Goal: Transaction & Acquisition: Purchase product/service

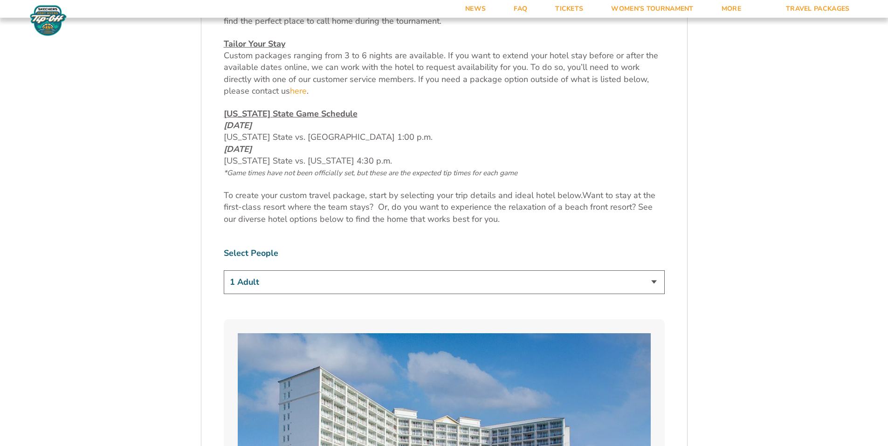
scroll to position [466, 0]
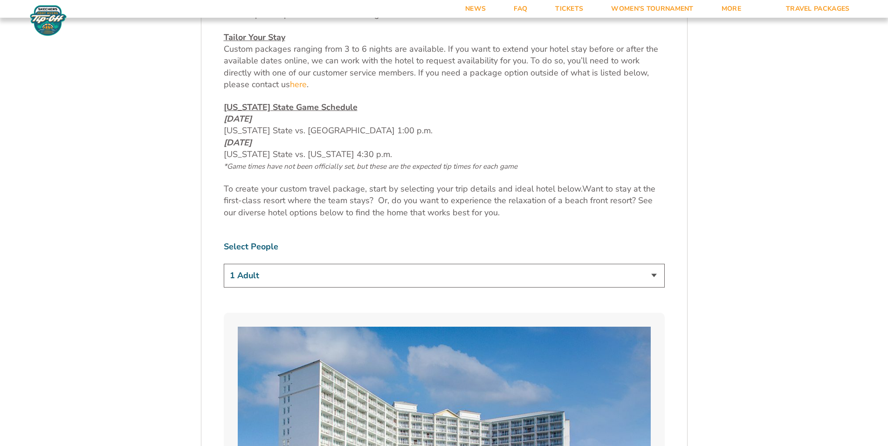
click at [280, 277] on select "1 Adult 2 Adults 3 Adults 4 Adults 2 Adults + 1 Child 2 Adults + 2 Children 2 A…" at bounding box center [444, 276] width 441 height 24
select select "2 Adults + 1 Child"
click at [224, 264] on select "1 Adult 2 Adults 3 Adults 4 Adults 2 Adults + 1 Child 2 Adults + 2 Children 2 A…" at bounding box center [444, 276] width 441 height 24
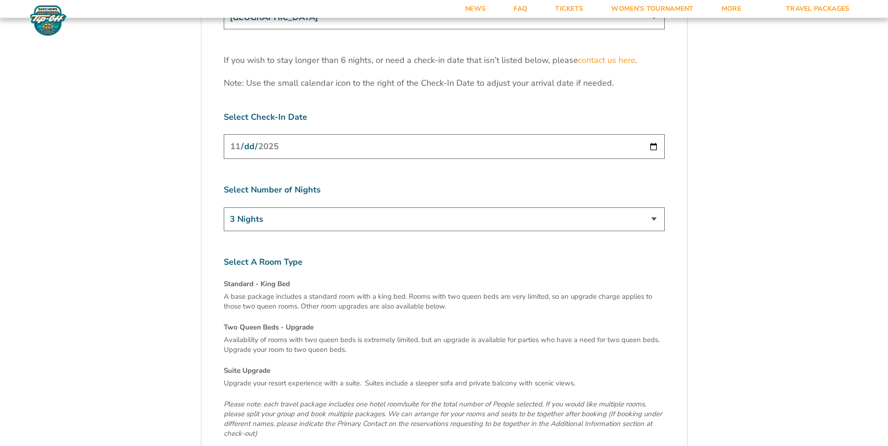
scroll to position [3078, 0]
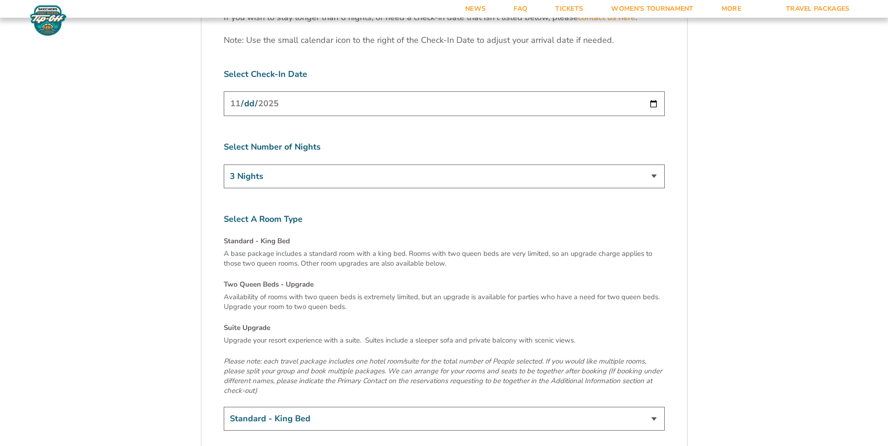
click at [275, 407] on select "Standard - King Bed Two Queen Beds - Upgrade (+$15 per night) Suite Upgrade (+$…" at bounding box center [444, 419] width 441 height 24
select select "Suite Upgrade"
click at [224, 407] on select "Standard - King Bed Two Queen Beds - Upgrade (+$15 per night) Suite Upgrade (+$…" at bounding box center [444, 419] width 441 height 24
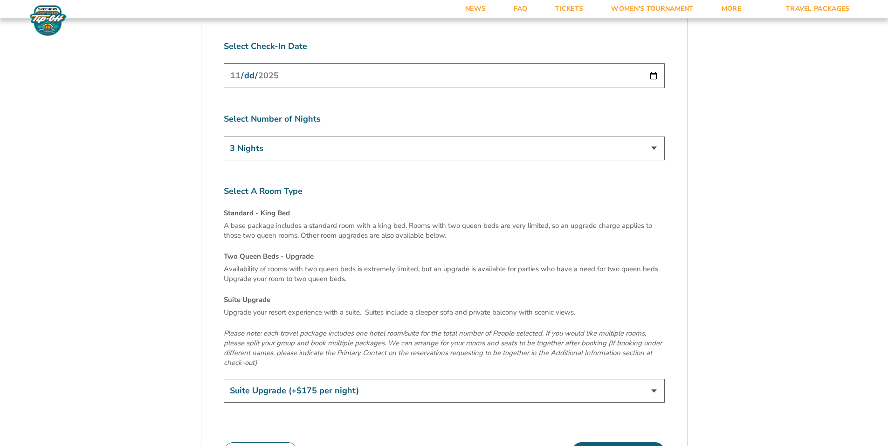
scroll to position [3171, 0]
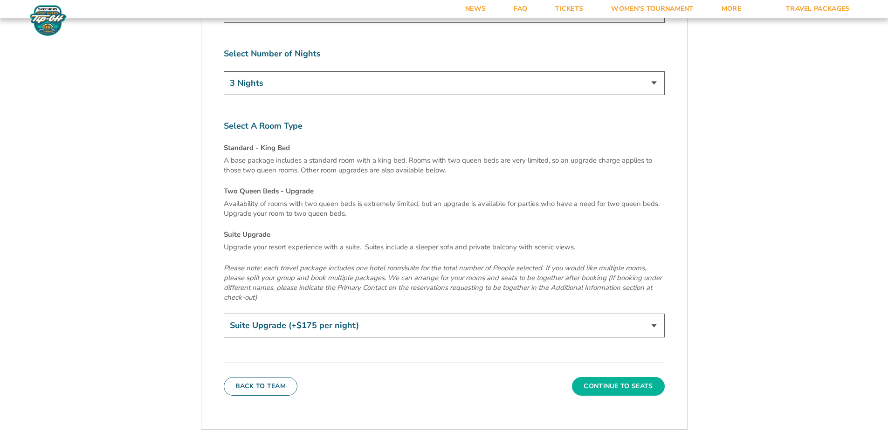
click at [624, 377] on button "Continue To Seats" at bounding box center [618, 386] width 92 height 19
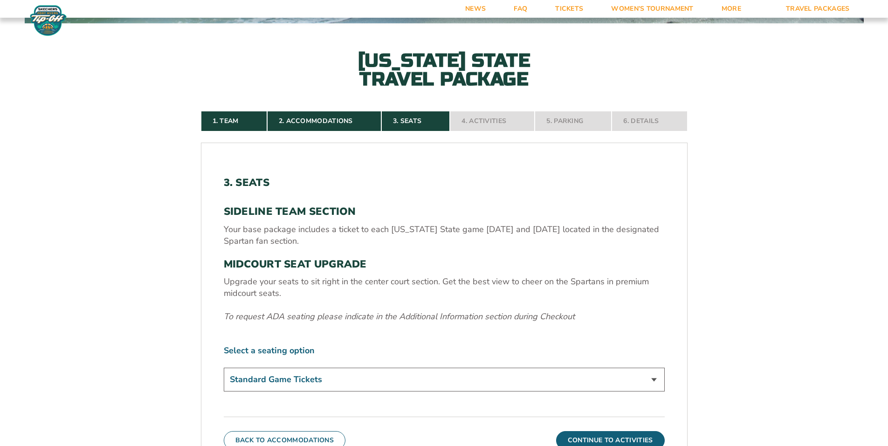
scroll to position [258, 0]
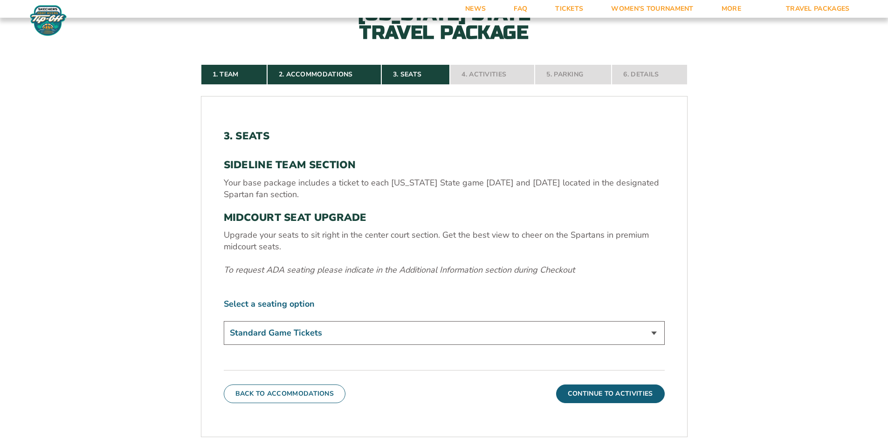
click at [328, 334] on select "Standard Game Tickets Midcourt Seat Upgrade (+$140 per person)" at bounding box center [444, 333] width 441 height 24
click at [105, 241] on form "Michigan State Michigan State Travel Package 1. Team 2. Accommodations 3. Seats…" at bounding box center [444, 201] width 888 height 918
click at [612, 397] on button "Continue To Activities" at bounding box center [610, 394] width 109 height 19
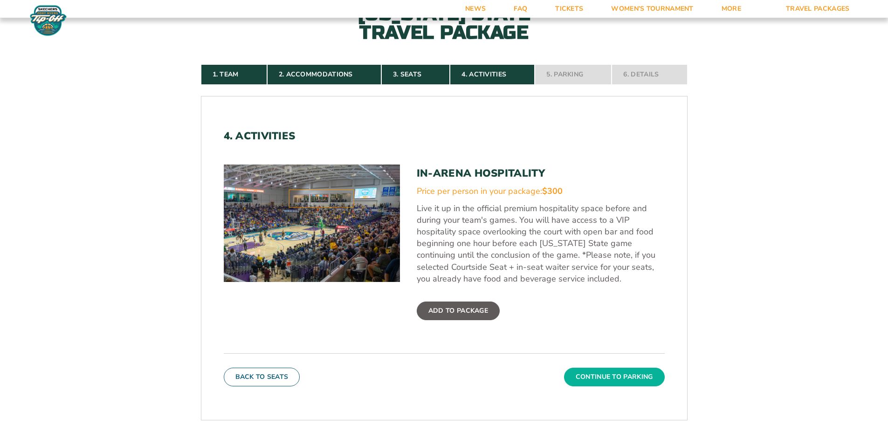
click at [598, 381] on button "Continue To Parking" at bounding box center [614, 377] width 101 height 19
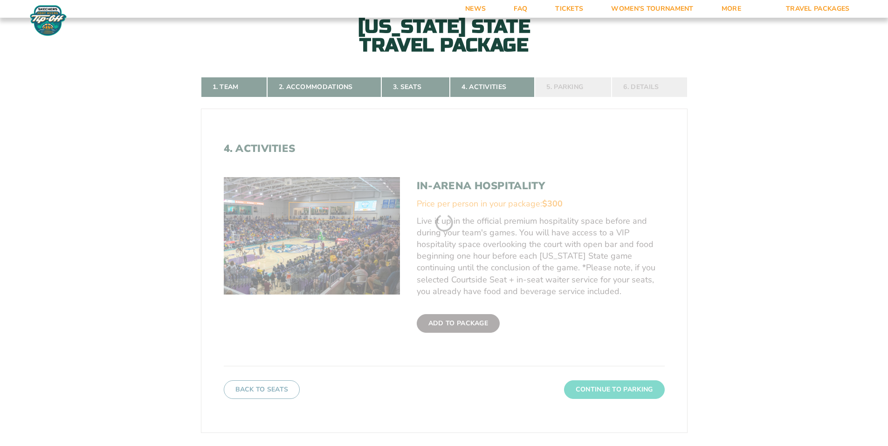
scroll to position [211, 0]
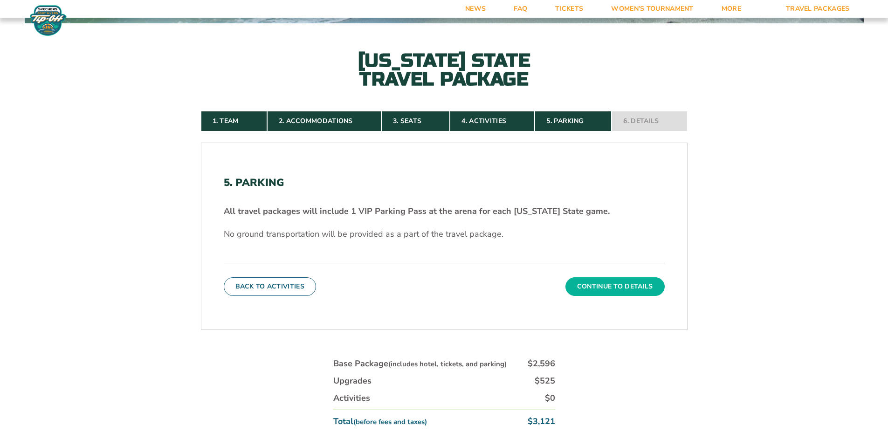
click at [608, 293] on button "Continue To Details" at bounding box center [615, 286] width 99 height 19
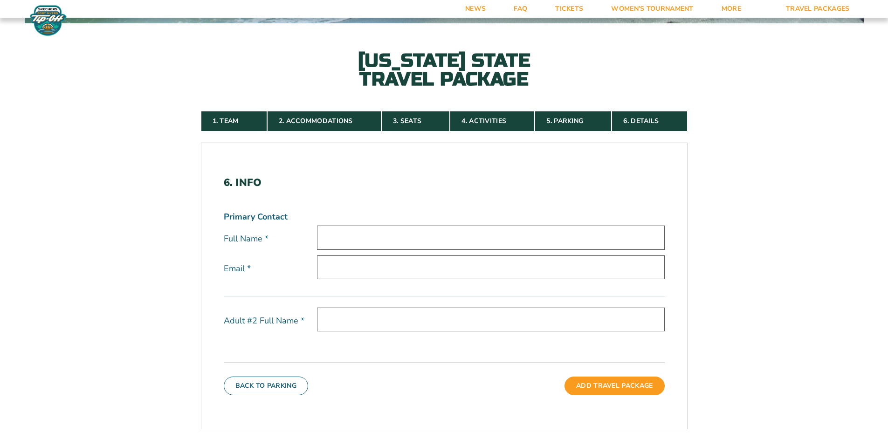
click at [472, 236] on input "text" at bounding box center [491, 238] width 348 height 24
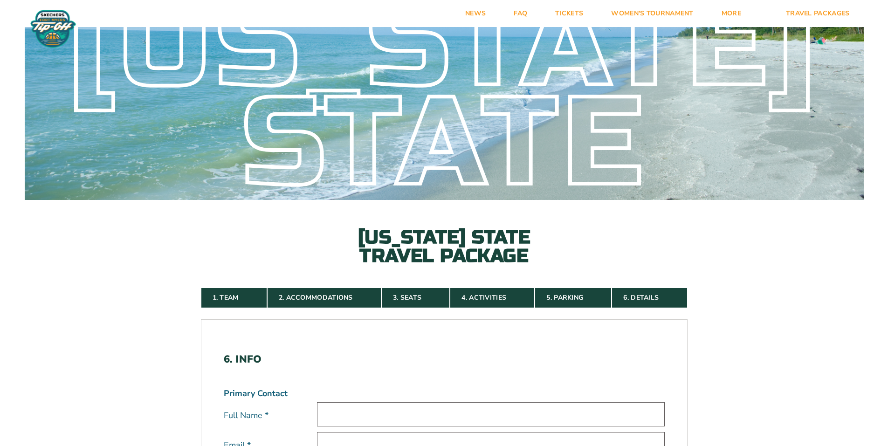
scroll to position [0, 0]
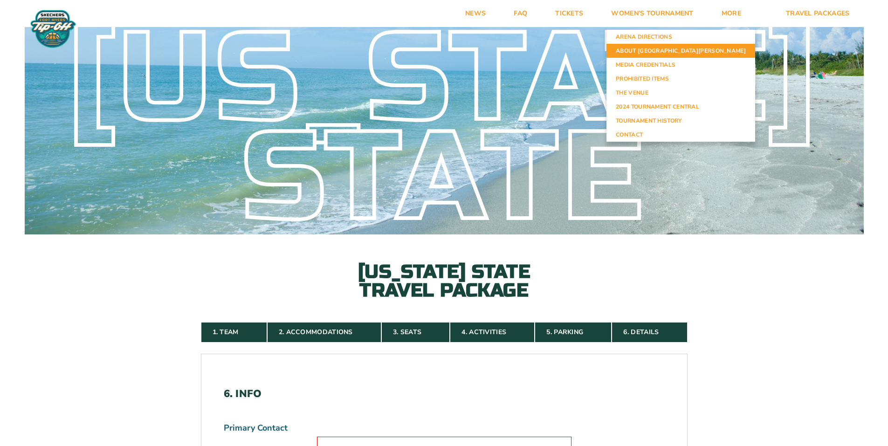
click at [710, 50] on link "About [GEOGRAPHIC_DATA][PERSON_NAME]" at bounding box center [681, 51] width 149 height 14
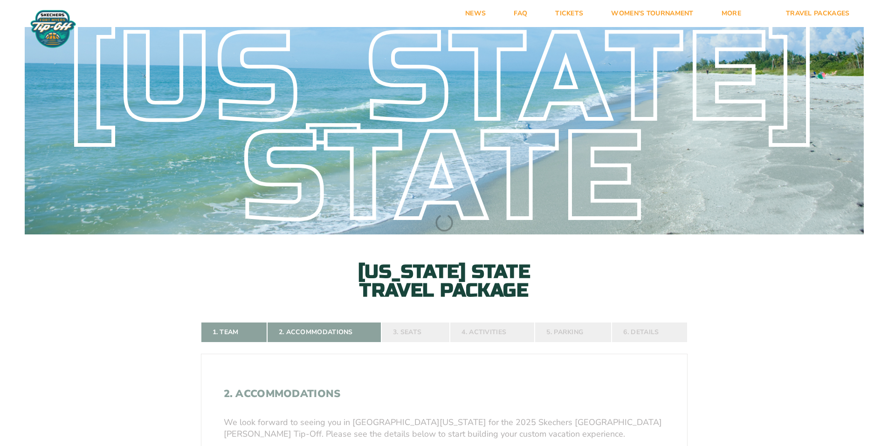
select select "2 Adults + 1 Child"
select select
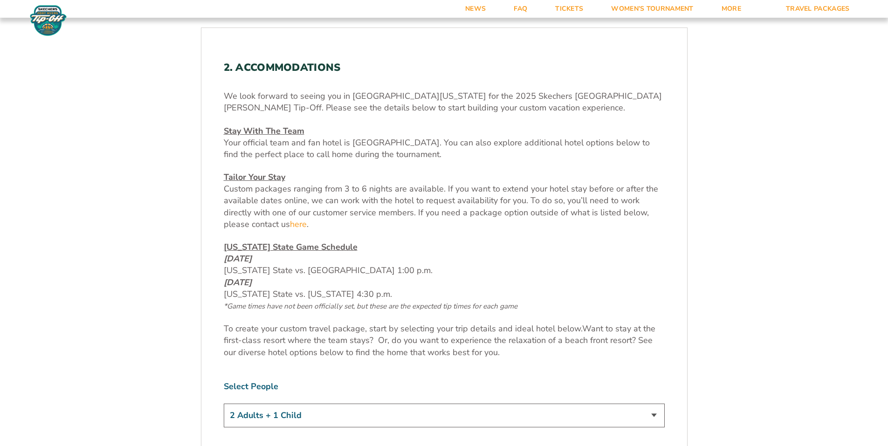
scroll to position [373, 0]
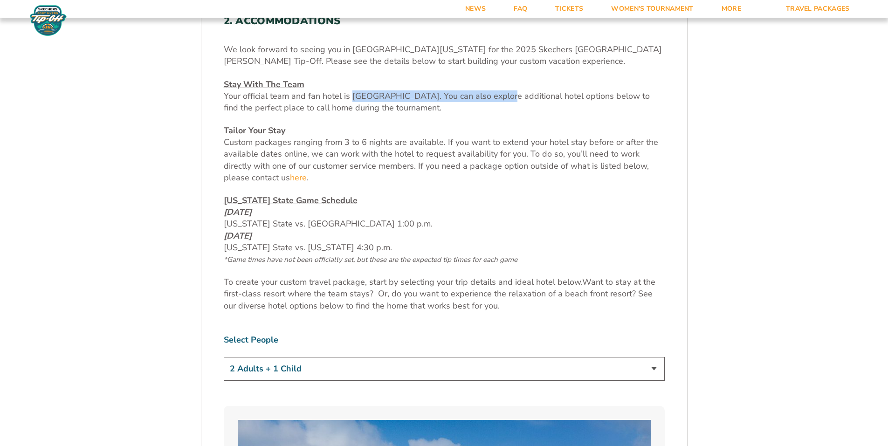
drag, startPoint x: 351, startPoint y: 97, endPoint x: 497, endPoint y: 97, distance: 146.4
click at [497, 97] on span "Your official team and fan hotel is [GEOGRAPHIC_DATA]. You can also explore add…" at bounding box center [437, 101] width 426 height 23
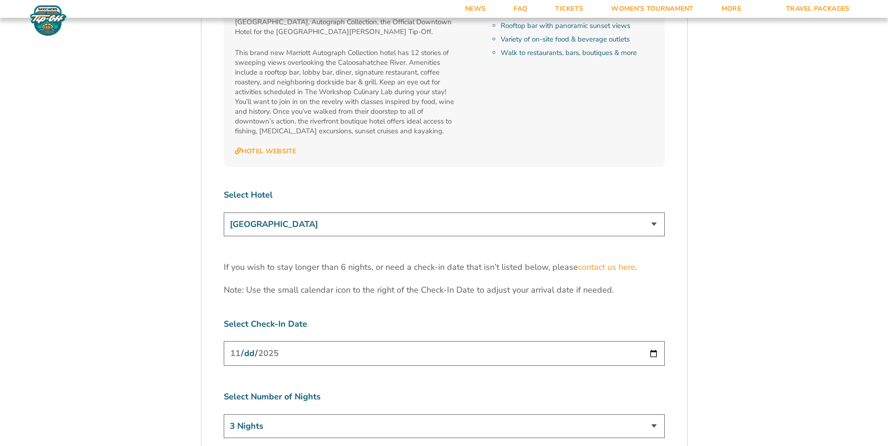
scroll to position [2845, 0]
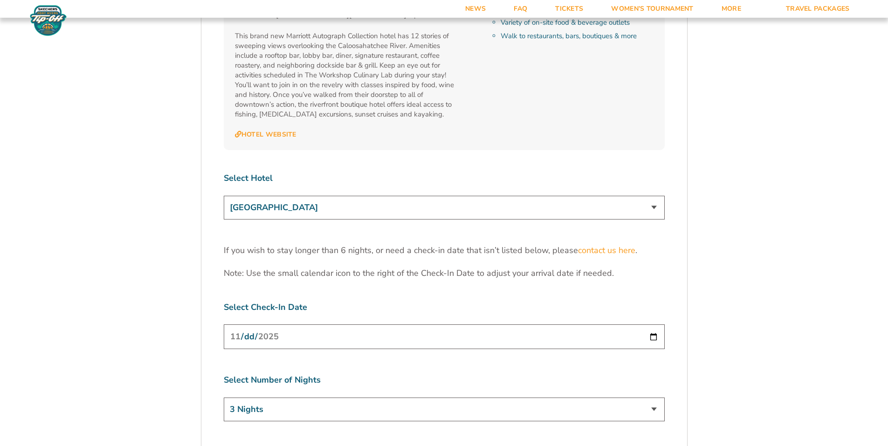
click at [336, 196] on select "Marriott Sanibel Harbour Resort & Spa Margaritaville Beach Resort Pink Shell Be…" at bounding box center [444, 208] width 441 height 24
click at [654, 325] on input "[DATE]" at bounding box center [444, 337] width 441 height 25
type input "2025-11-22"
click at [326, 398] on select "3 Nights 4 Nights 5 Nights 6 Nights" at bounding box center [444, 410] width 441 height 24
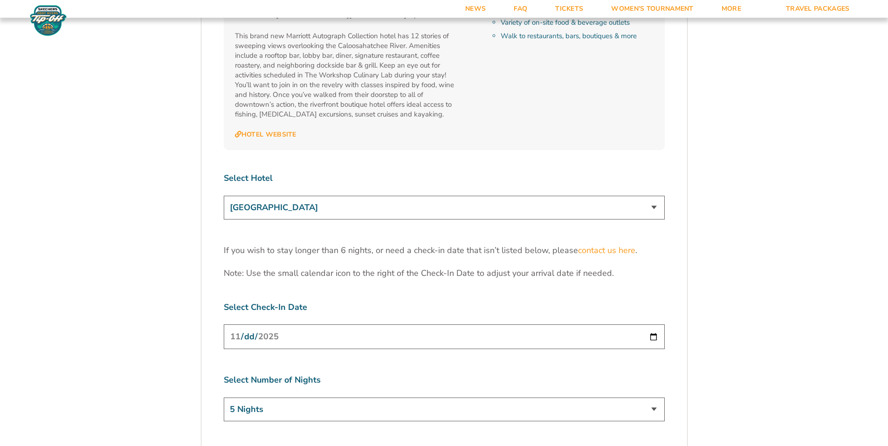
click at [224, 398] on select "3 Nights 4 Nights 5 Nights 6 Nights" at bounding box center [444, 410] width 441 height 24
click at [658, 325] on input "2025-11-22" at bounding box center [444, 337] width 441 height 25
drag, startPoint x: 83, startPoint y: 357, endPoint x: 90, endPoint y: 356, distance: 7.9
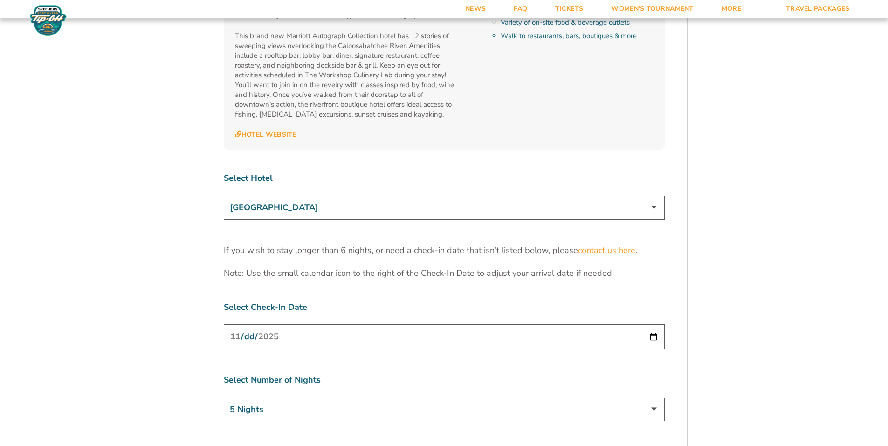
click at [271, 398] on select "3 Nights 4 Nights 5 Nights 6 Nights" at bounding box center [444, 410] width 441 height 24
select select "6 Nights"
click at [224, 398] on select "3 Nights 4 Nights 5 Nights 6 Nights" at bounding box center [444, 410] width 441 height 24
click at [651, 325] on input "2025-11-22" at bounding box center [444, 337] width 441 height 25
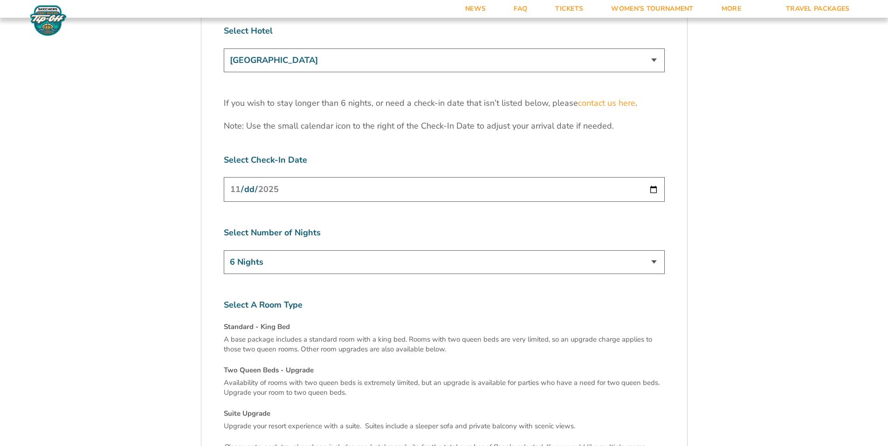
scroll to position [2985, 0]
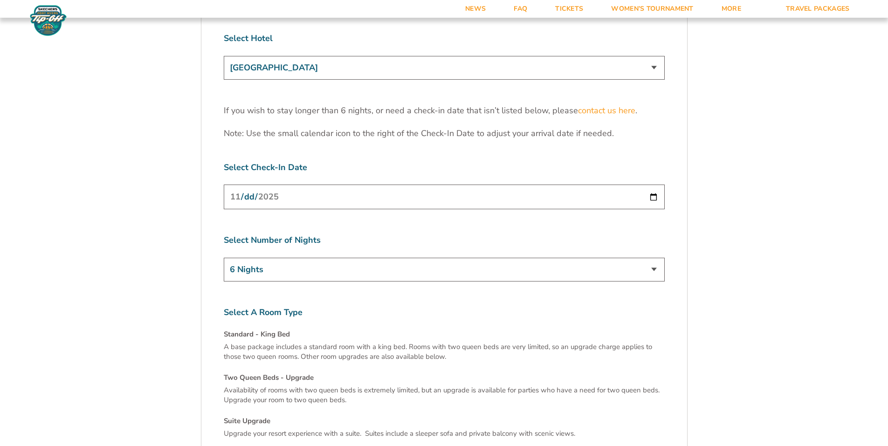
click at [306, 185] on input "2025-11-22" at bounding box center [444, 197] width 441 height 25
click at [653, 185] on input "2025-11-22" at bounding box center [444, 197] width 441 height 25
type input "2025-11-23"
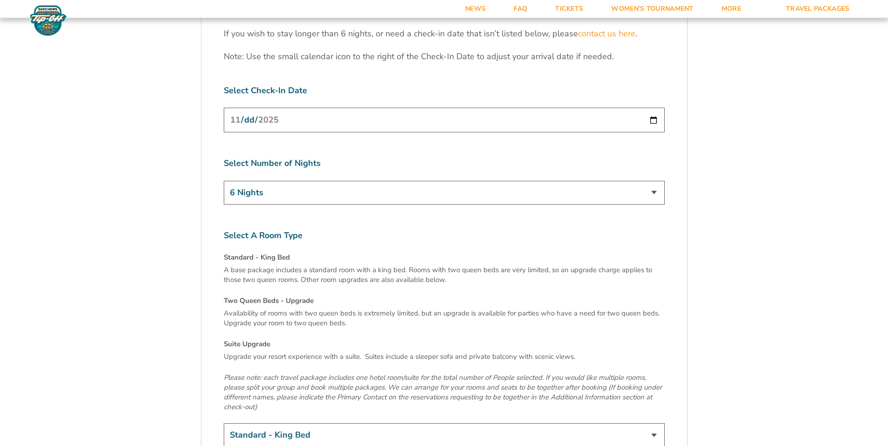
scroll to position [3078, 0]
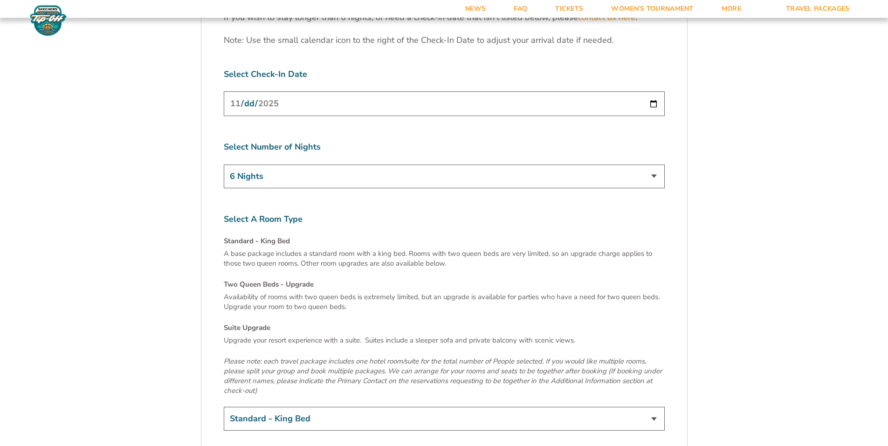
click at [316, 407] on select "Standard - King Bed Two Queen Beds - Upgrade (+$15 per night) Suite Upgrade (+$…" at bounding box center [444, 419] width 441 height 24
select select "Suite Upgrade"
click at [224, 407] on select "Standard - King Bed Two Queen Beds - Upgrade (+$15 per night) Suite Upgrade (+$…" at bounding box center [444, 419] width 441 height 24
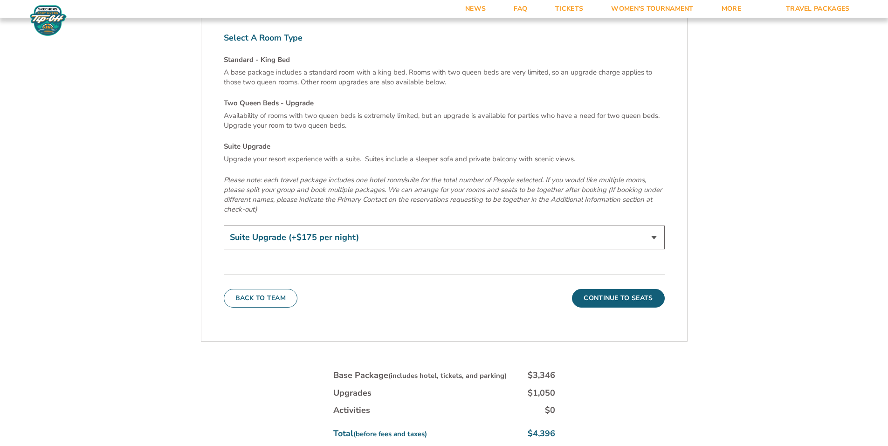
scroll to position [3265, 0]
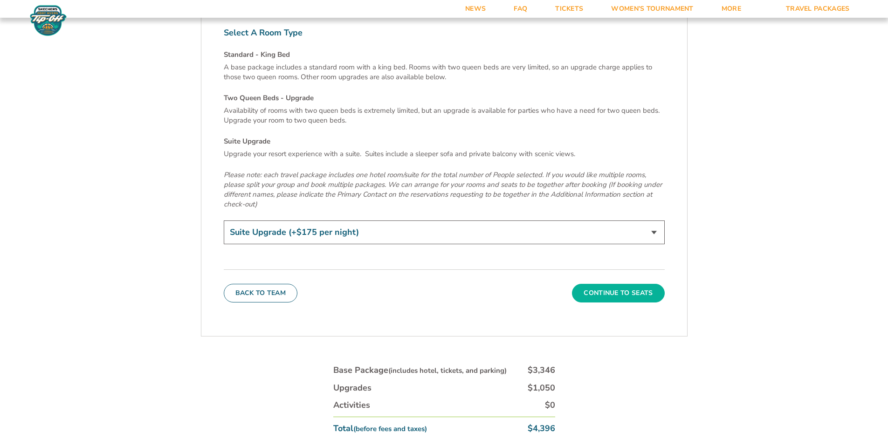
click at [628, 284] on button "Continue To Seats" at bounding box center [618, 293] width 92 height 19
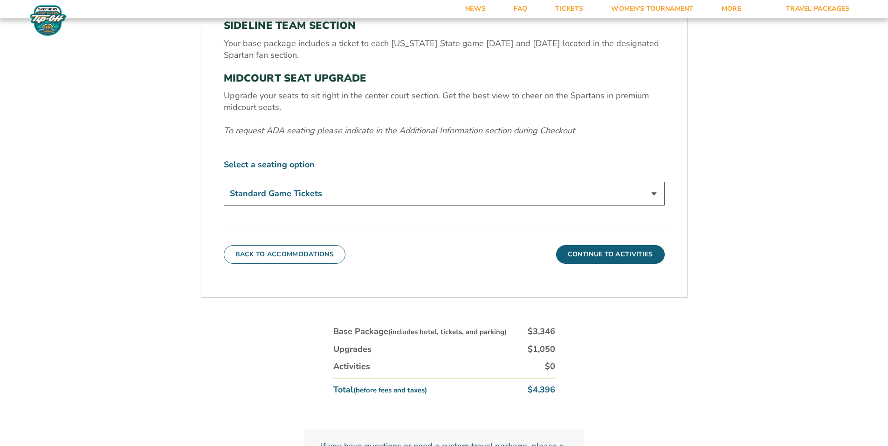
scroll to position [398, 0]
click at [636, 256] on button "Continue To Activities" at bounding box center [610, 254] width 109 height 19
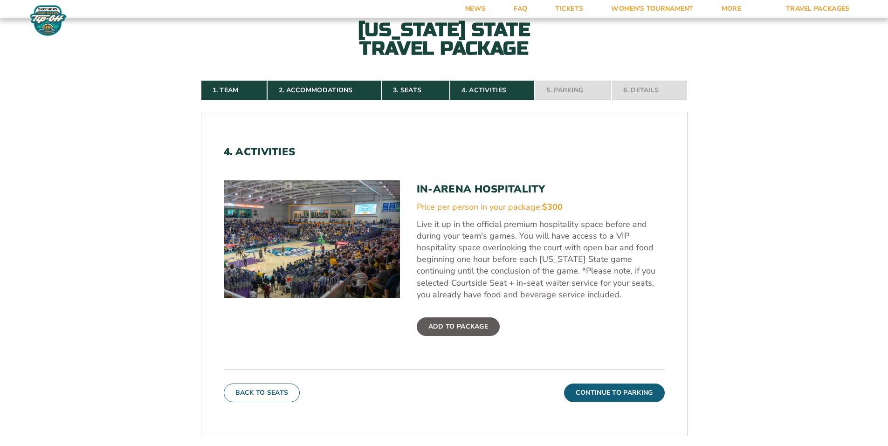
scroll to position [258, 0]
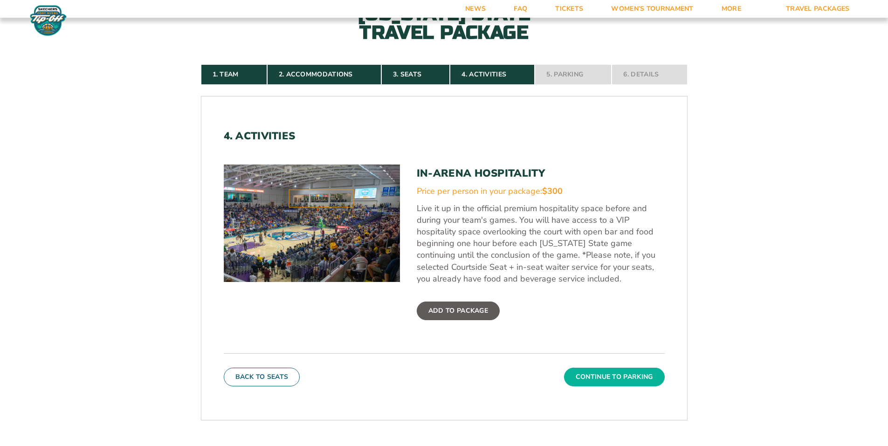
click at [622, 378] on button "Continue To Parking" at bounding box center [614, 377] width 101 height 19
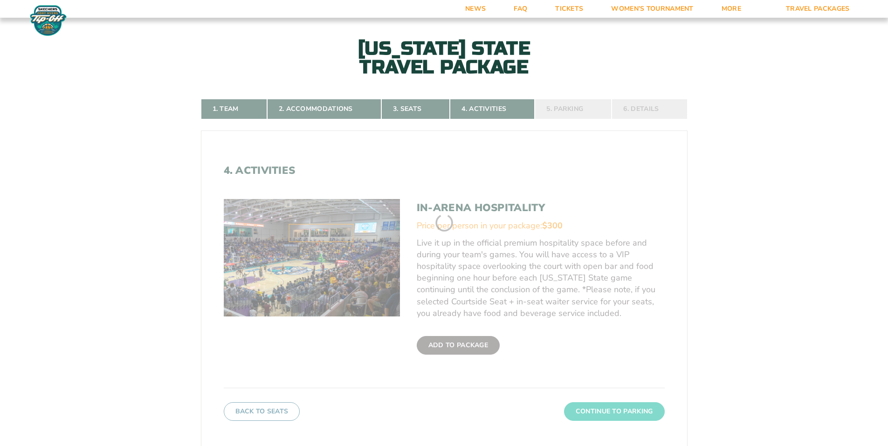
scroll to position [211, 0]
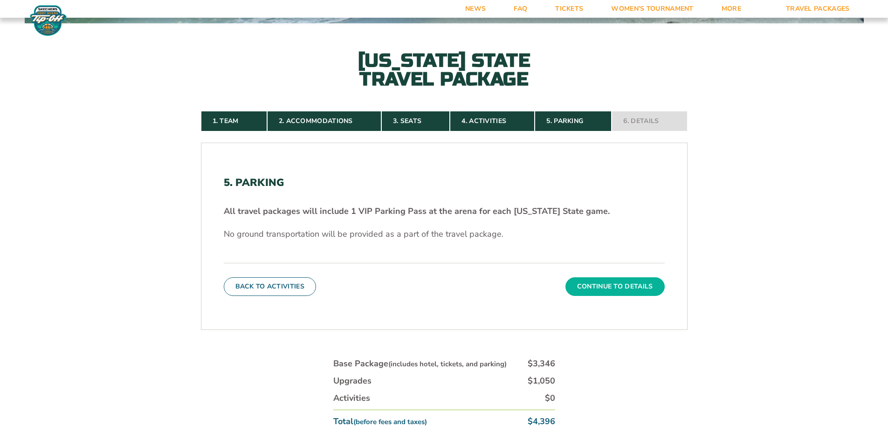
click at [619, 289] on button "Continue To Details" at bounding box center [615, 286] width 99 height 19
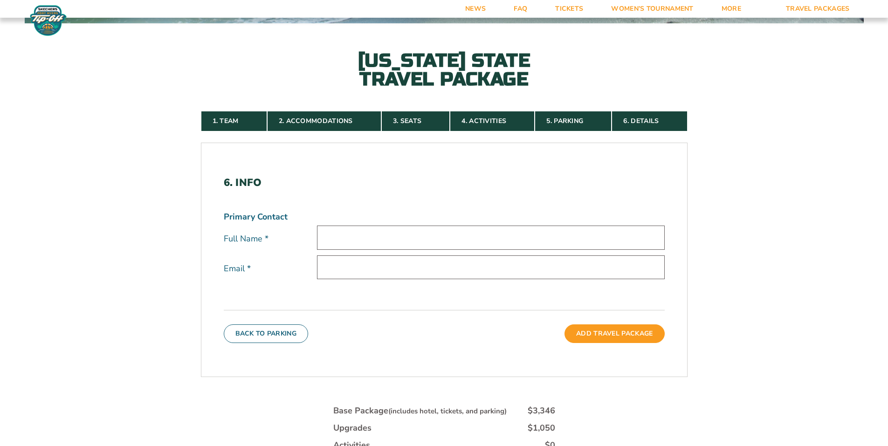
click at [523, 238] on input "text" at bounding box center [491, 238] width 348 height 24
type input "Tyson Mueller"
type input "tysonm266@gmail.com"
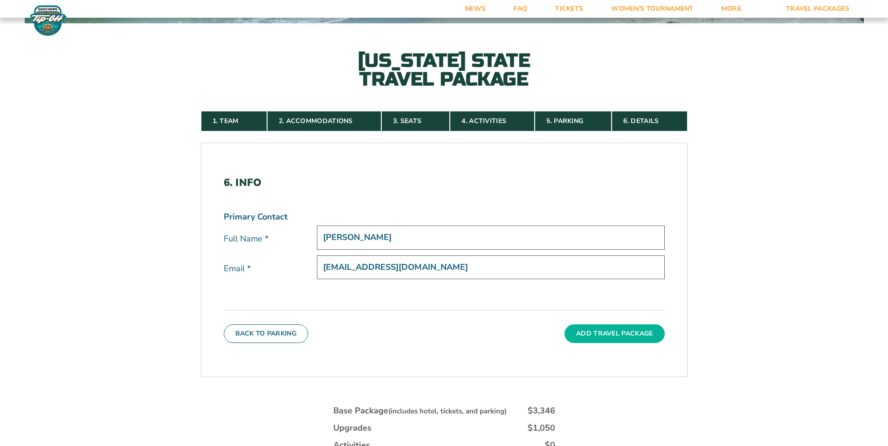
click at [624, 338] on button "Add Travel Package" at bounding box center [615, 334] width 100 height 19
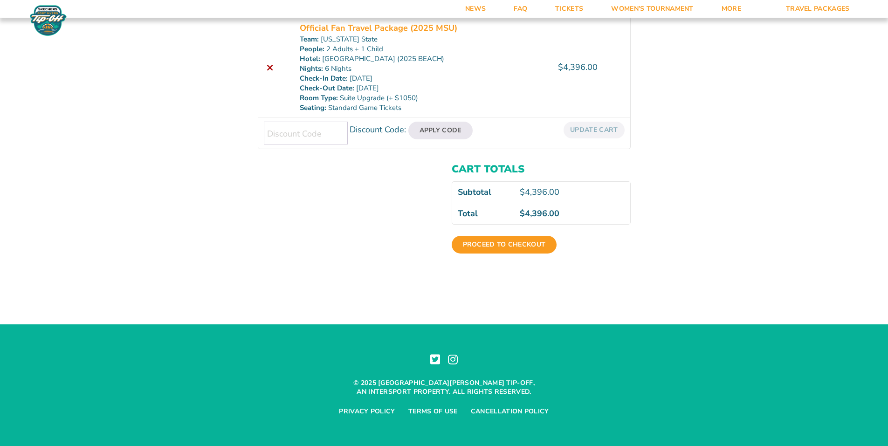
scroll to position [195, 0]
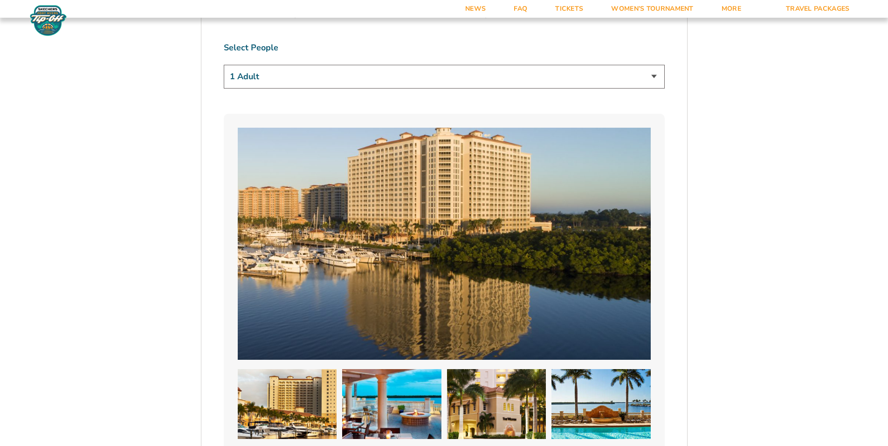
scroll to position [746, 0]
